Goal: Task Accomplishment & Management: Use online tool/utility

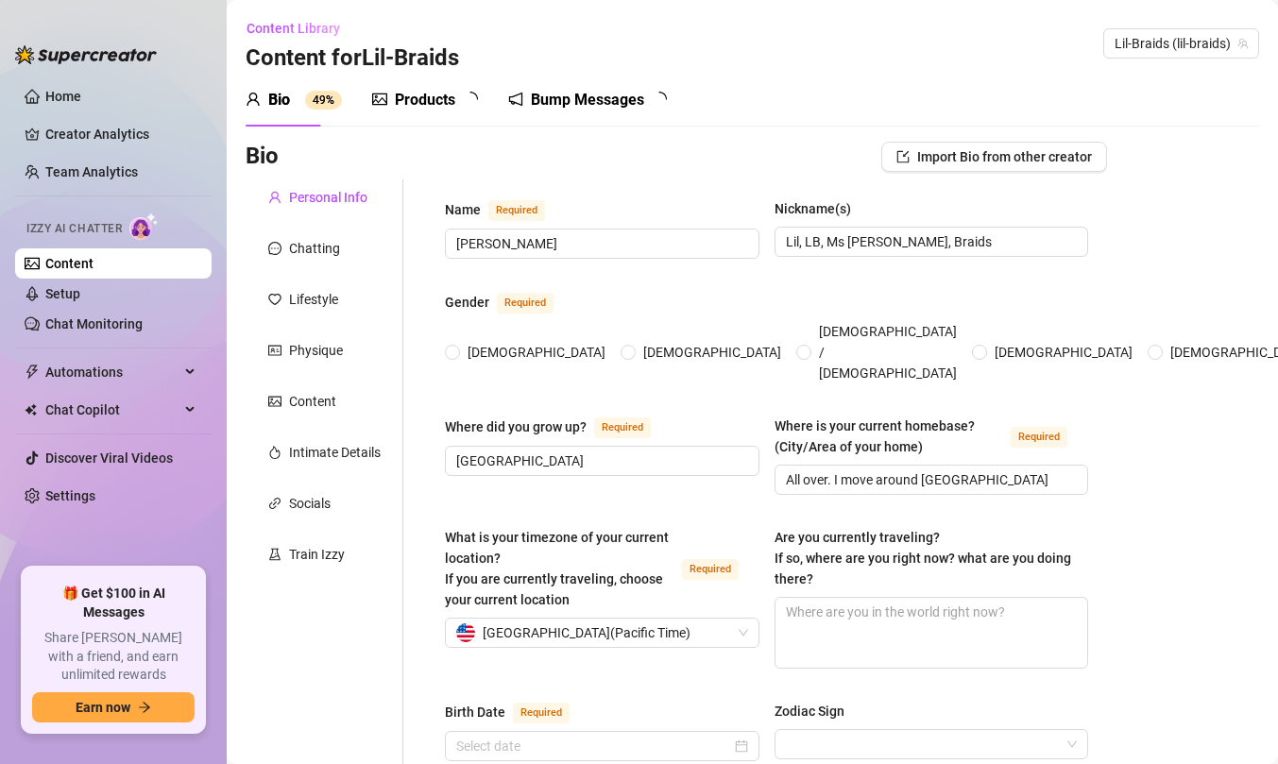
radio input "true"
click at [113, 379] on span "Automations" at bounding box center [112, 372] width 134 height 30
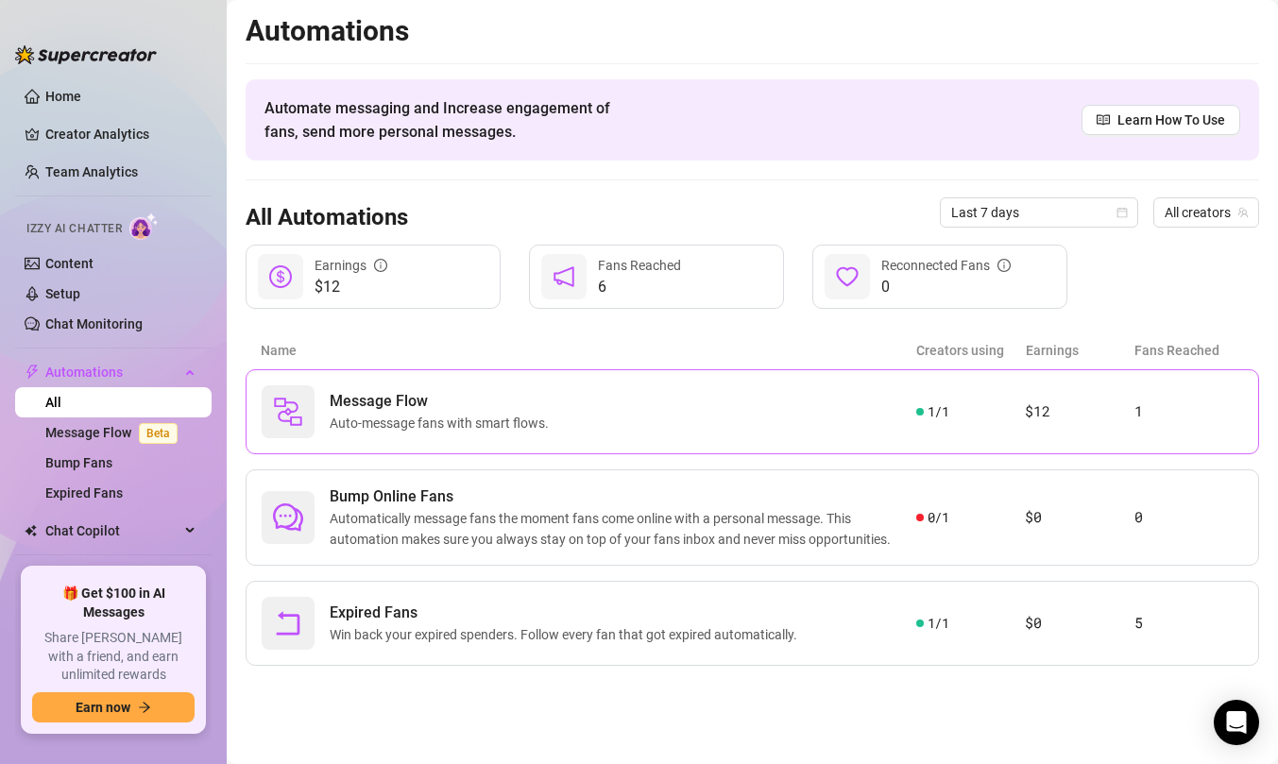
click at [409, 384] on div "Message Flow Auto-message fans with smart flows. 1 / 1 $12 1" at bounding box center [753, 411] width 1014 height 85
